Goal: Task Accomplishment & Management: Manage account settings

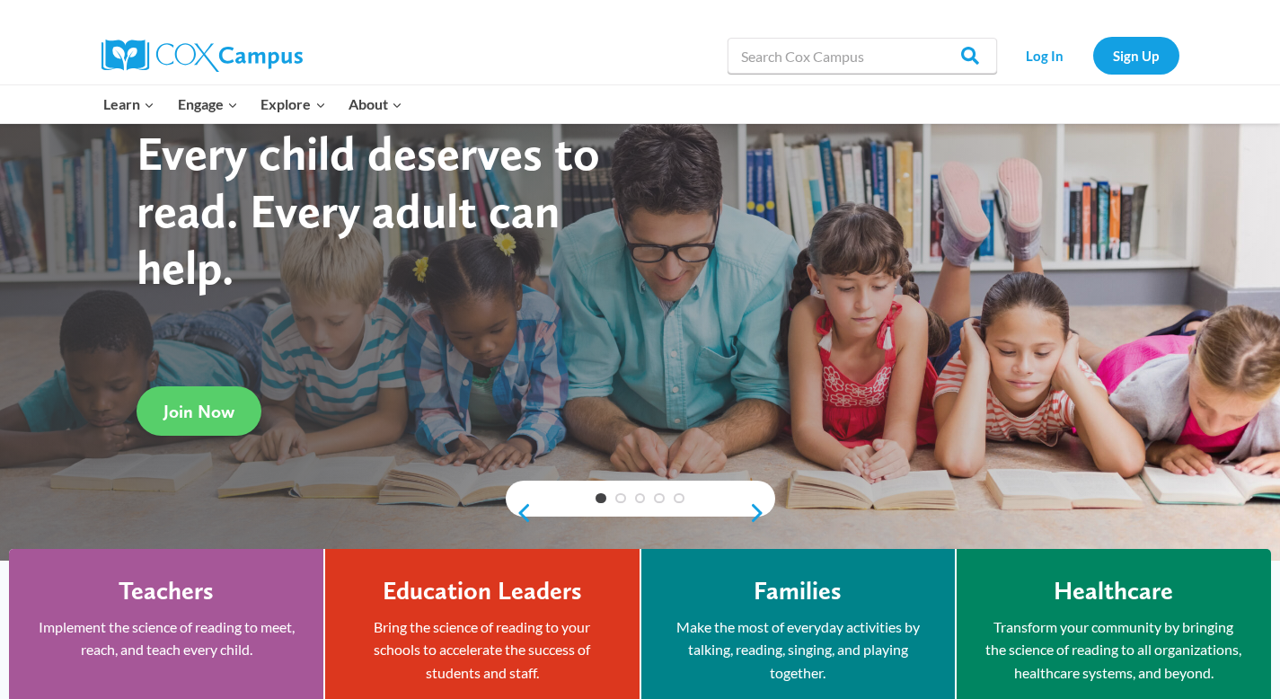
scroll to position [117, 0]
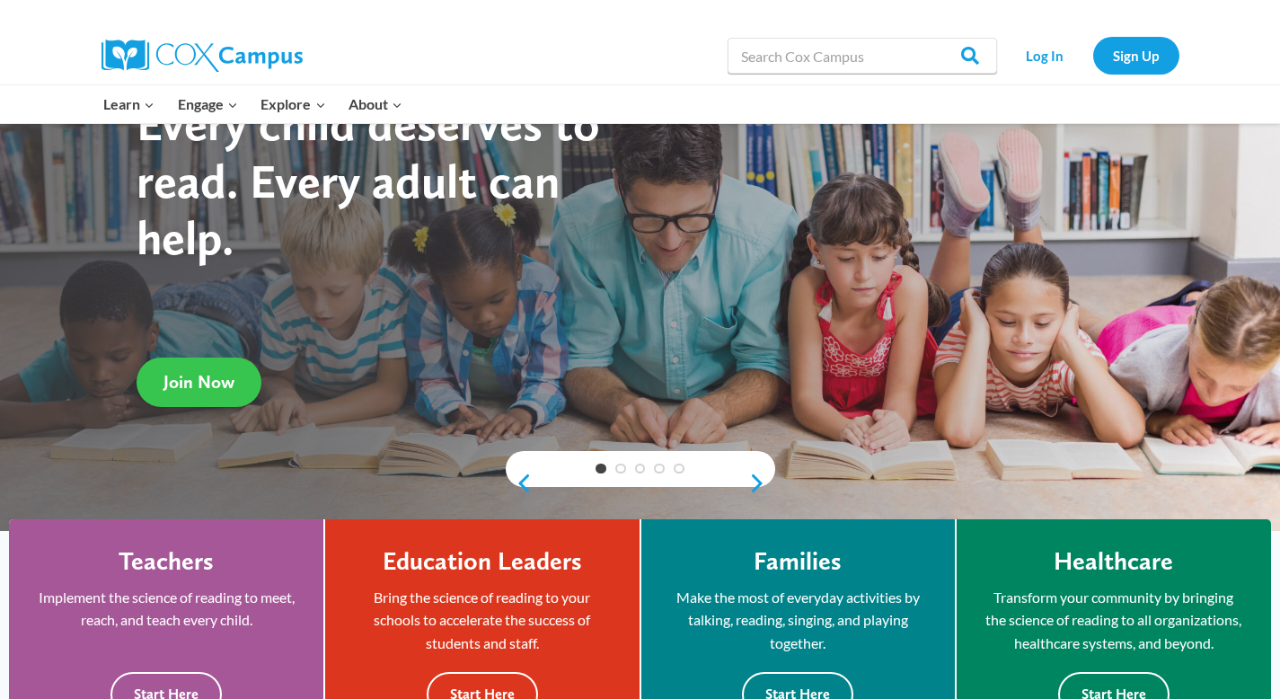
click at [162, 370] on link "Join Now" at bounding box center [199, 381] width 125 height 49
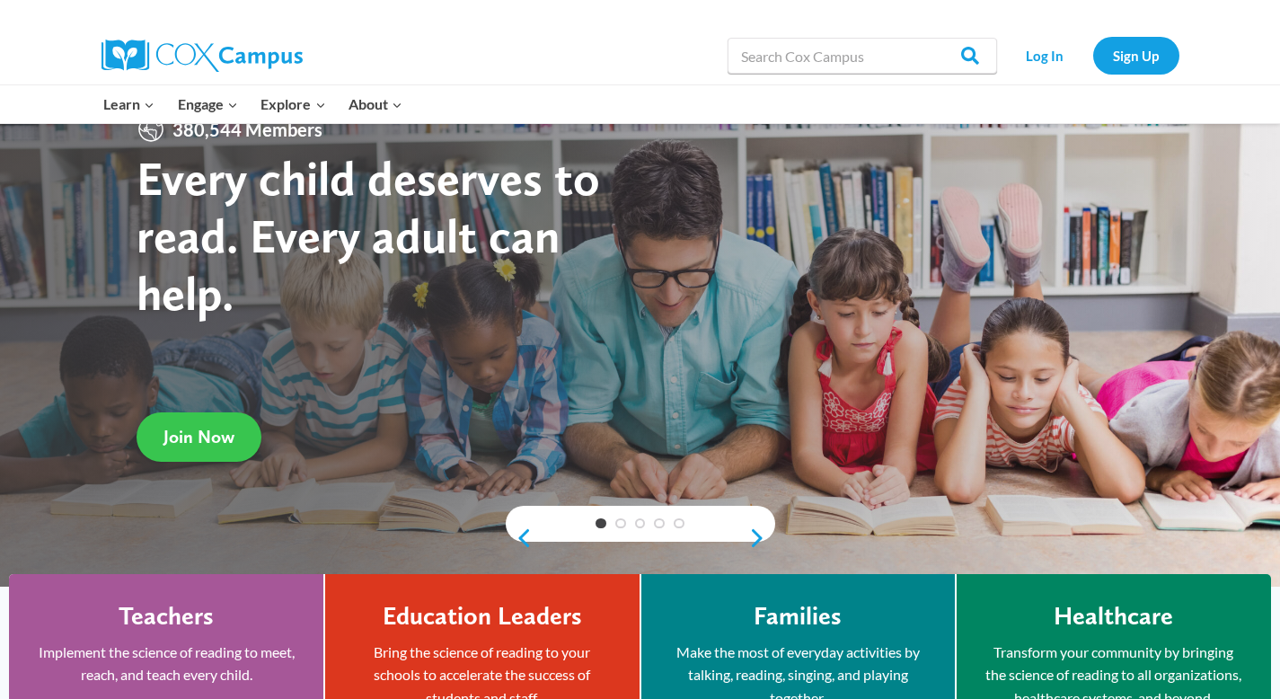
scroll to position [0, 0]
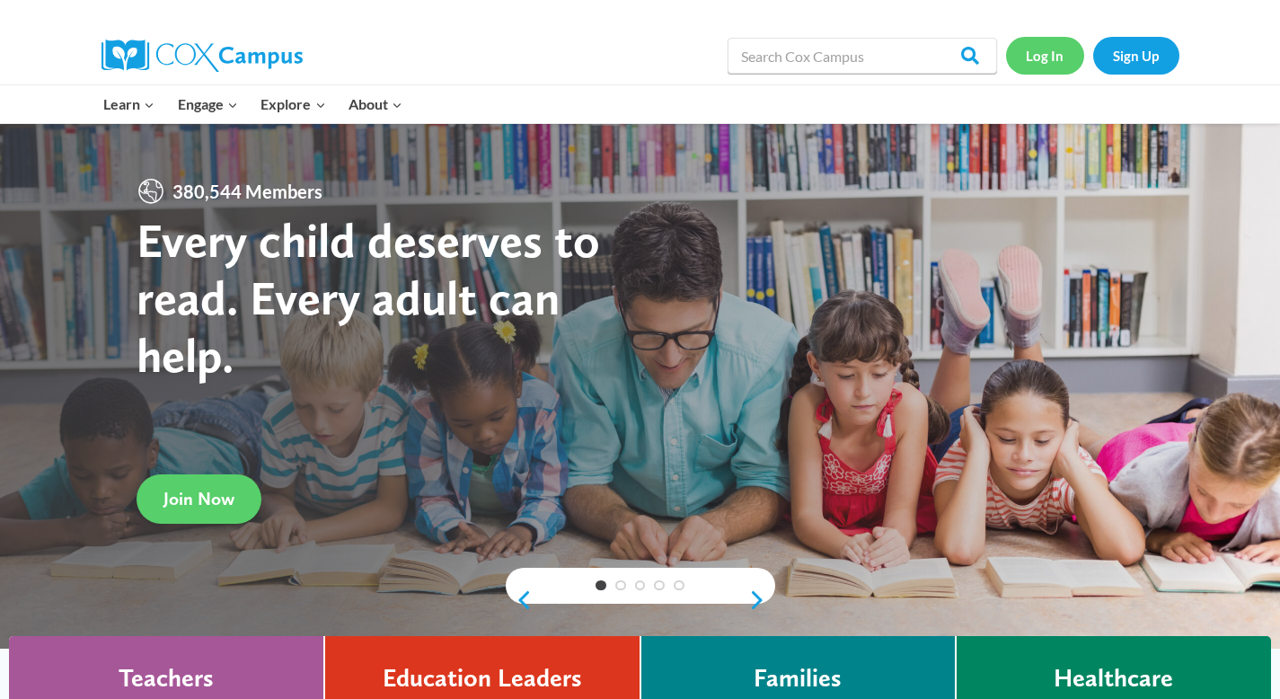
click at [1045, 63] on link "Log In" at bounding box center [1045, 55] width 78 height 37
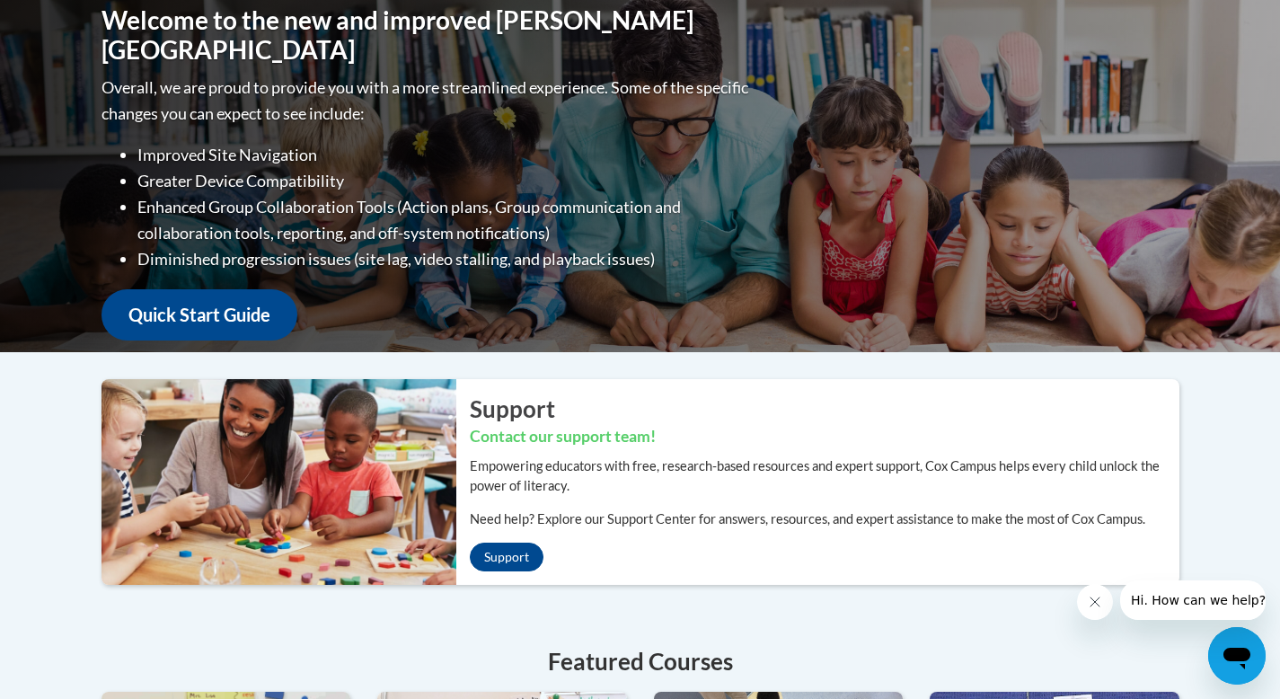
scroll to position [260, 0]
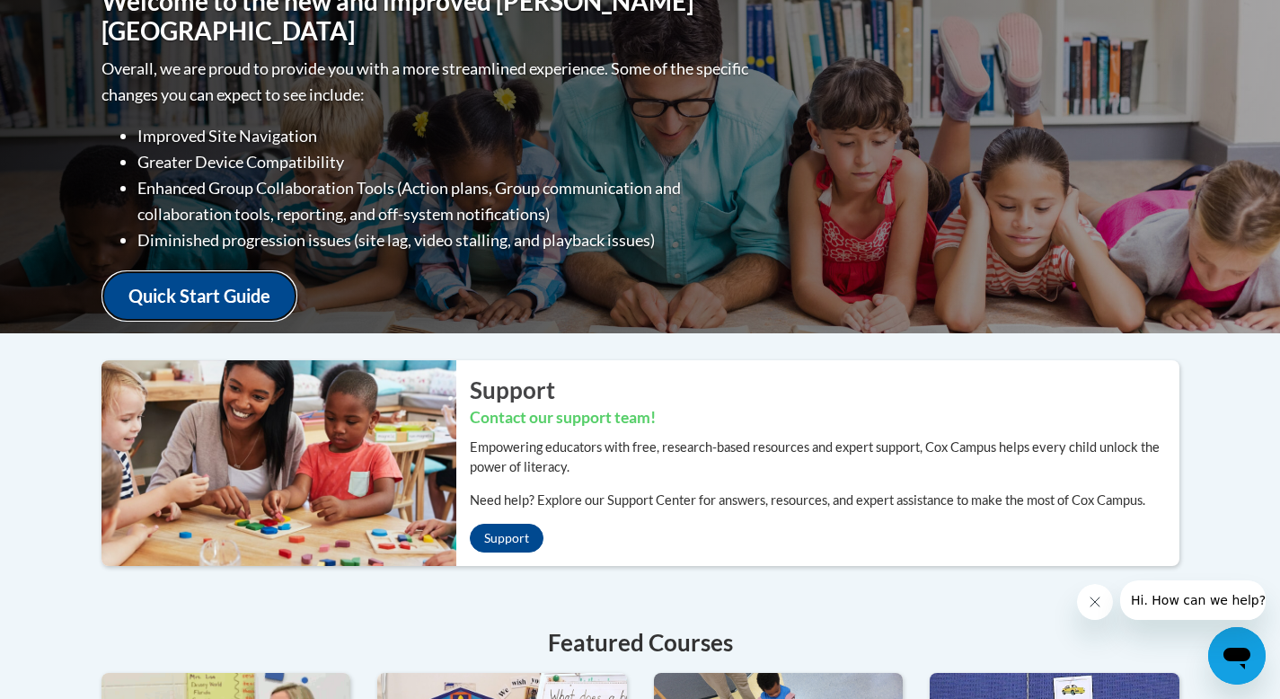
click at [171, 278] on link "Quick Start Guide" at bounding box center [199, 295] width 196 height 51
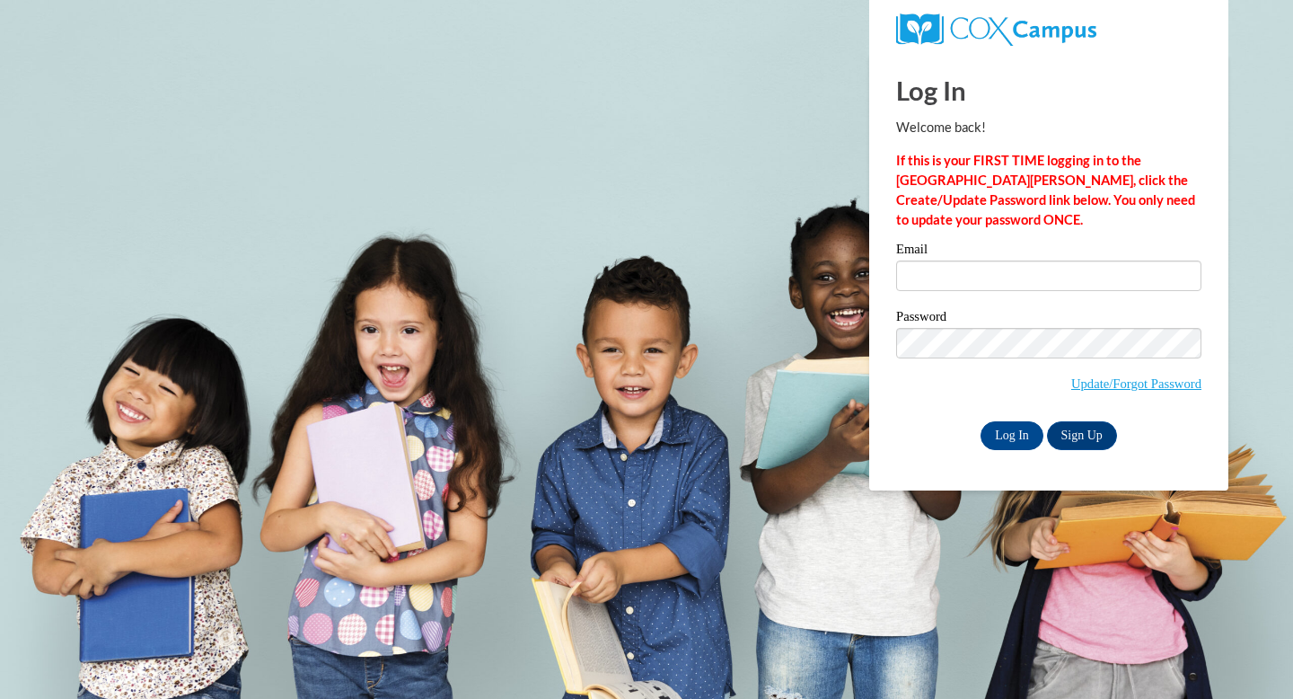
click at [1004, 301] on div "Email" at bounding box center [1048, 273] width 305 height 62
click at [1003, 279] on input "Email" at bounding box center [1048, 275] width 305 height 31
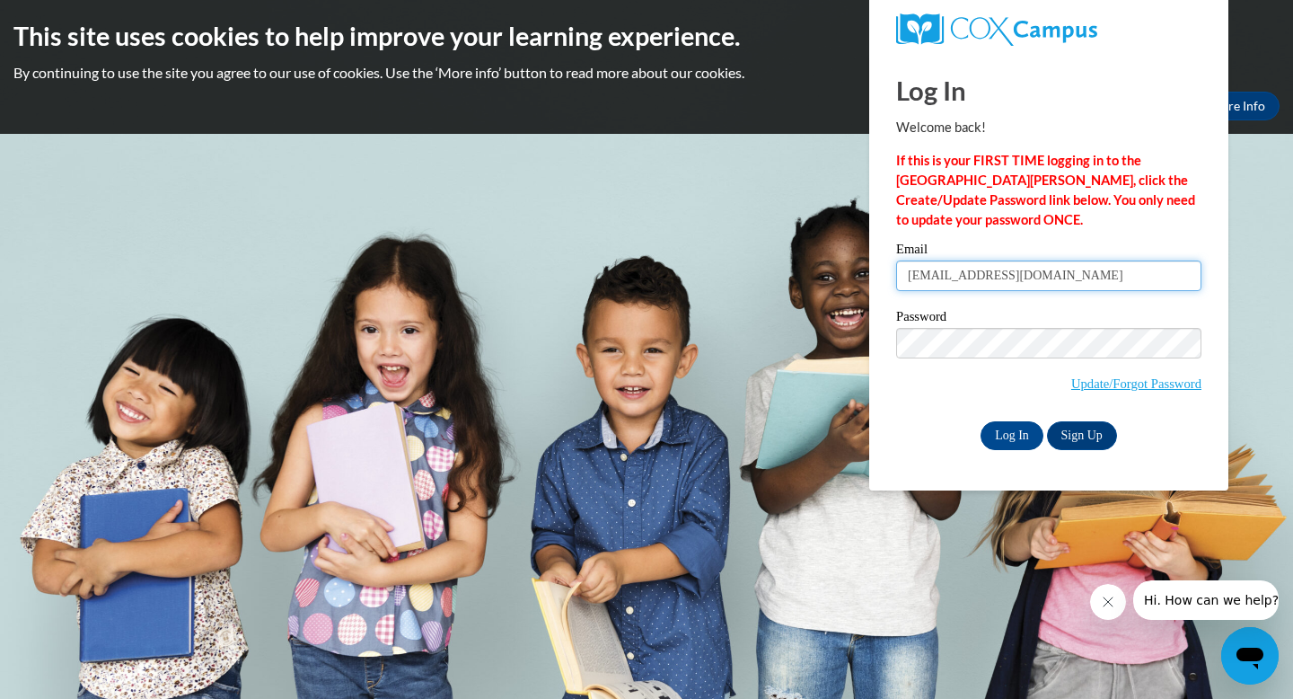
type input "rubioargueae@vcu.edu"
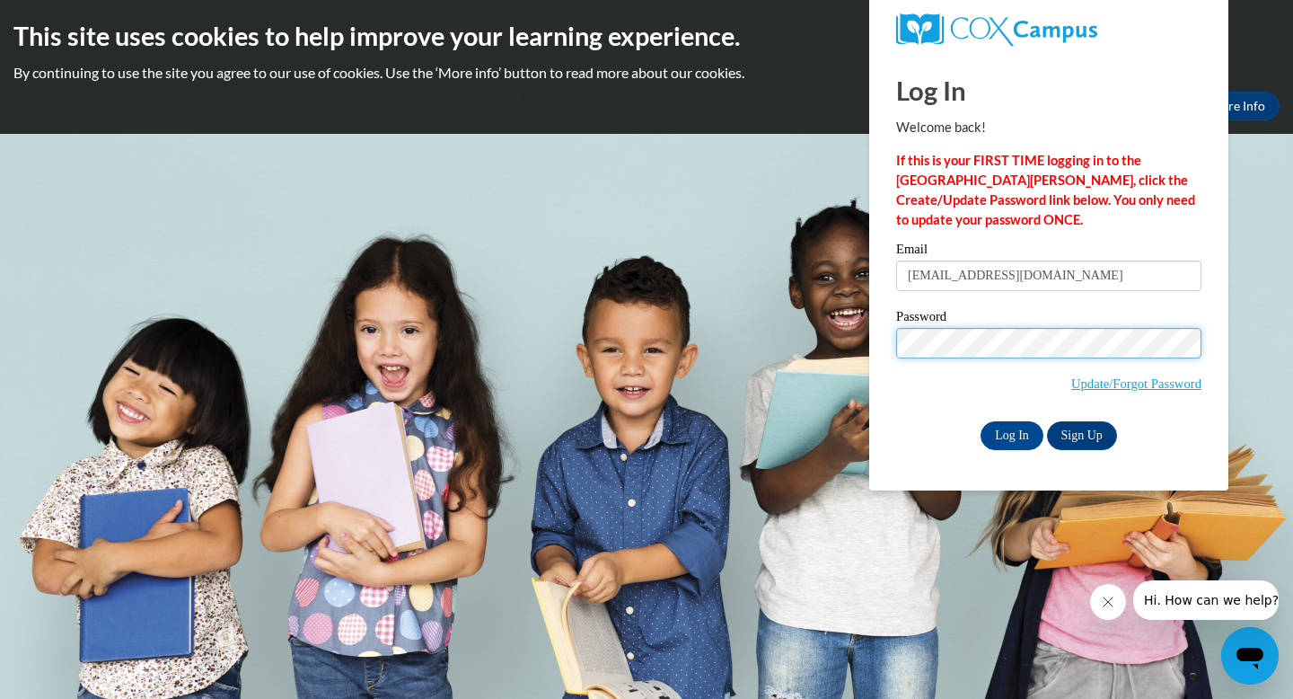
click at [981, 421] on input "Log In" at bounding box center [1012, 435] width 63 height 29
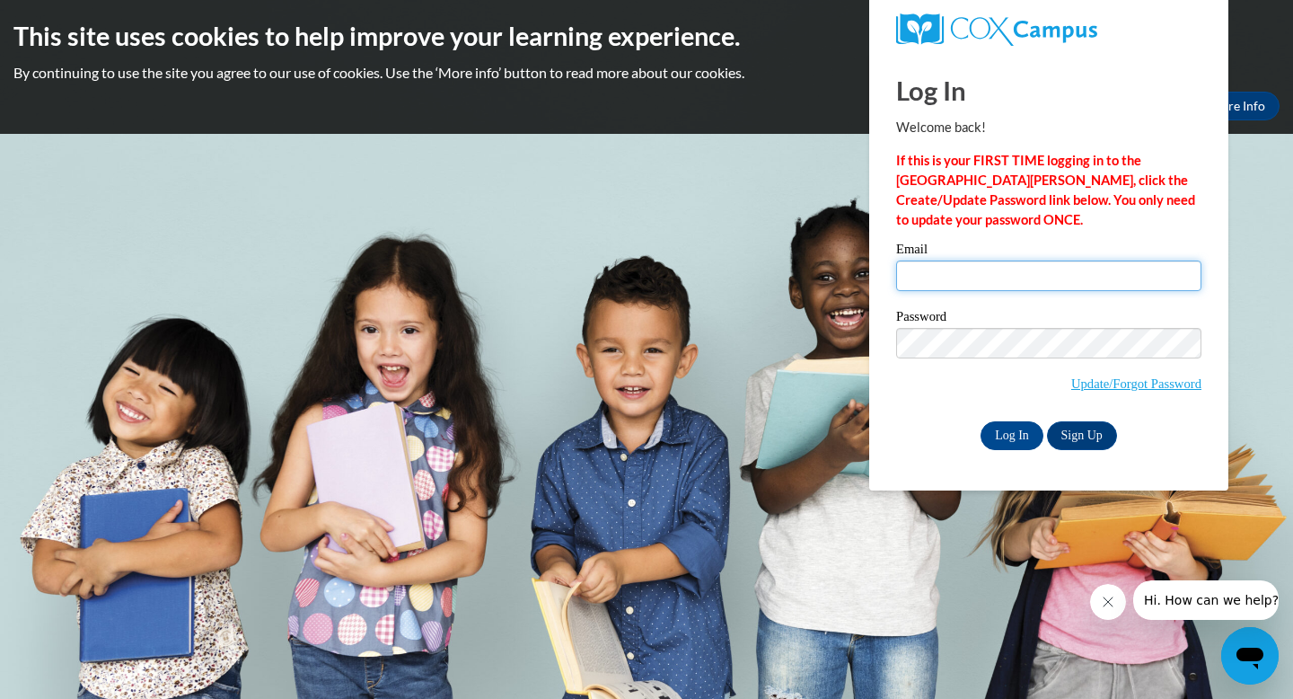
click at [1071, 279] on input "Email" at bounding box center [1048, 275] width 305 height 31
click at [1121, 386] on link "Update/Forgot Password" at bounding box center [1136, 383] width 130 height 14
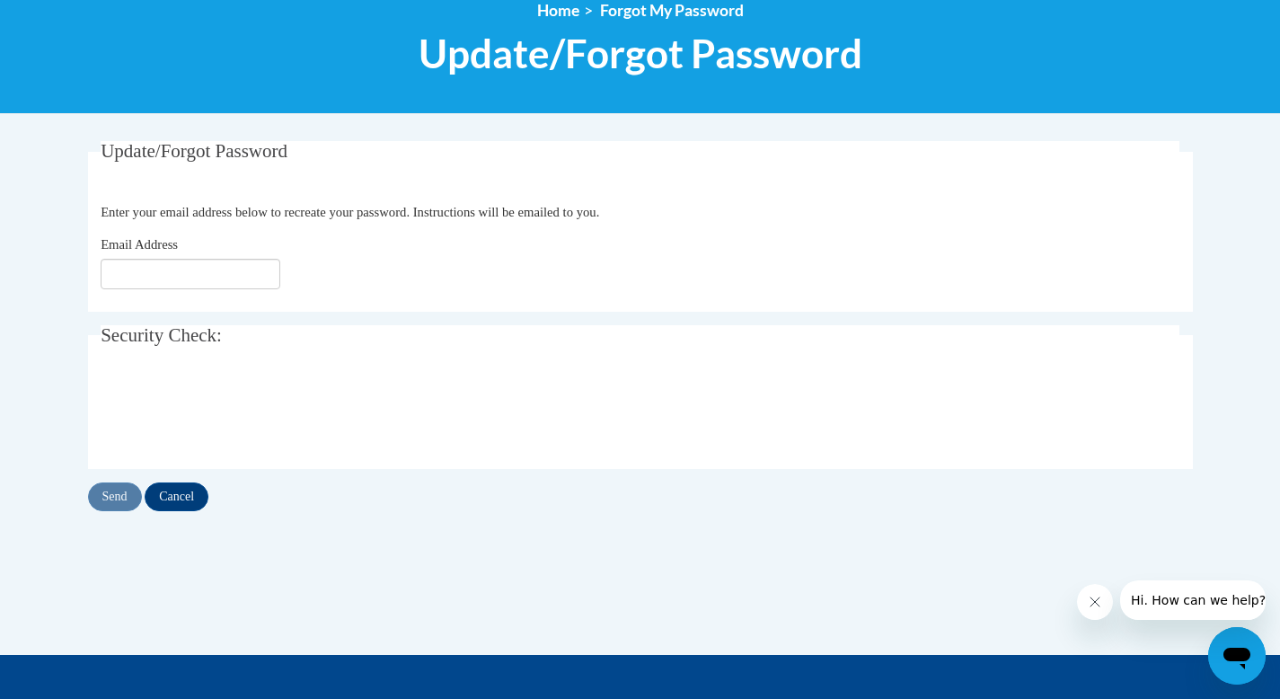
scroll to position [220, 0]
